Goal: Find specific page/section

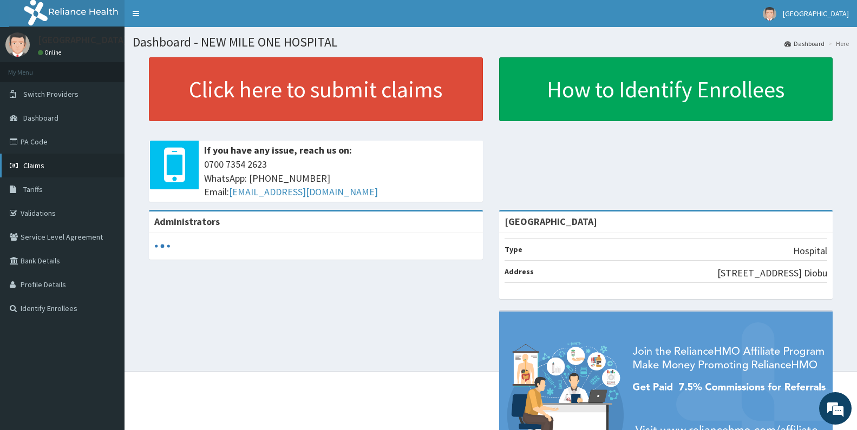
click at [35, 165] on span "Claims" at bounding box center [33, 166] width 21 height 10
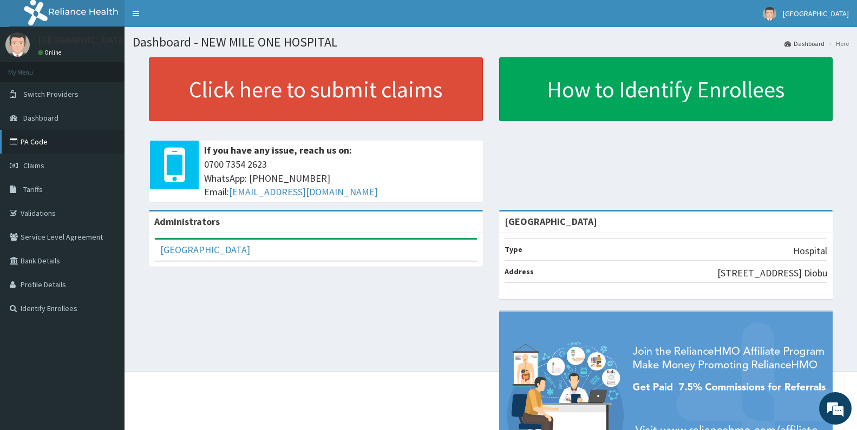
click at [53, 142] on link "PA Code" at bounding box center [62, 142] width 125 height 24
